Goal: Contribute content

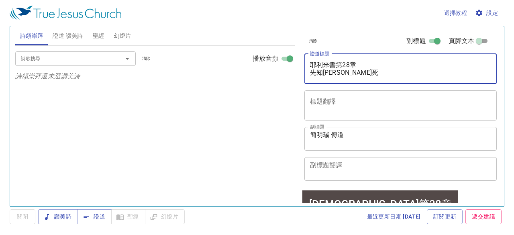
drag, startPoint x: 311, startPoint y: 64, endPoint x: 362, endPoint y: 73, distance: 51.8
click at [362, 73] on textarea "耶利米書第28章 先知[PERSON_NAME]死" at bounding box center [401, 68] width 182 height 15
paste textarea "9章 先知致書被擄之民"
type textarea "耶利米書第29章 先知致書被擄之民"
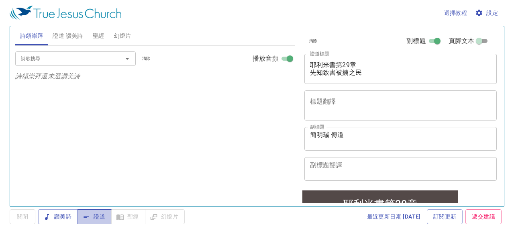
click at [96, 216] on span "證道" at bounding box center [94, 217] width 21 height 10
